Goal: Find specific page/section: Find specific page/section

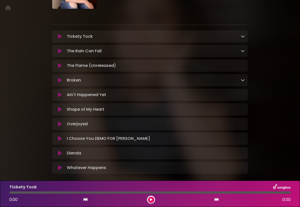
scroll to position [77, 0]
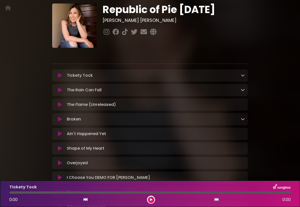
scroll to position [24, 0]
